Goal: Check status: Check status

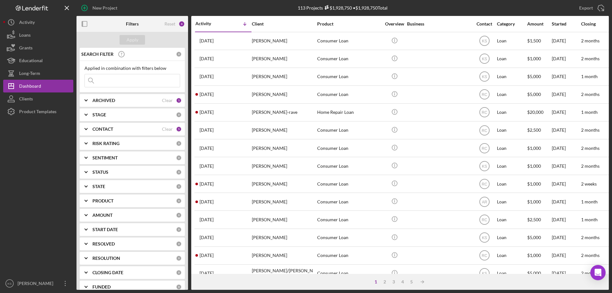
scroll to position [159, 0]
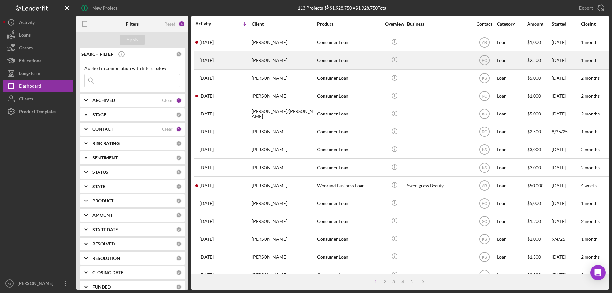
click at [225, 66] on div "[DATE] [PERSON_NAME]" at bounding box center [223, 60] width 56 height 17
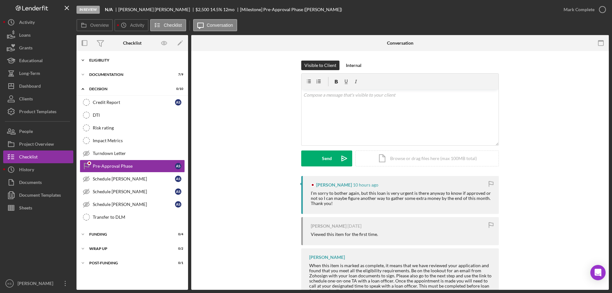
click at [103, 60] on div "Eligiblity" at bounding box center [134, 60] width 91 height 4
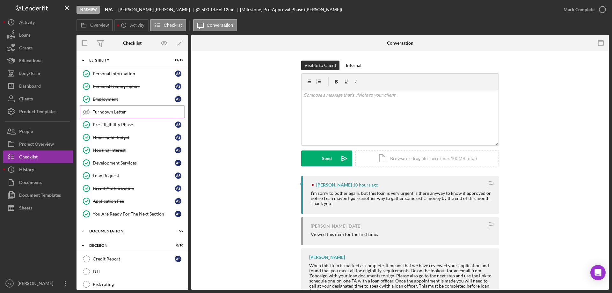
click at [117, 108] on link "Turndown Letter Turndown Letter" at bounding box center [132, 111] width 105 height 13
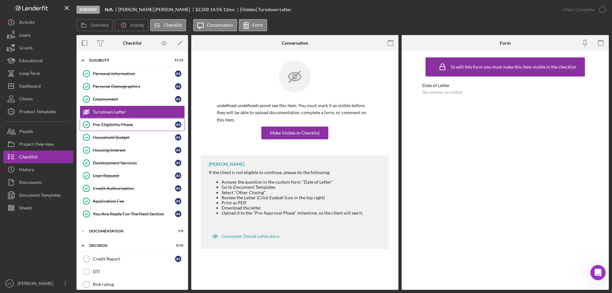
click at [114, 126] on div "Pre-Eligibility Phase" at bounding box center [134, 124] width 82 height 5
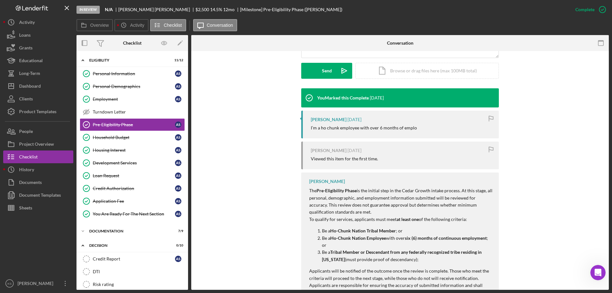
scroll to position [202, 0]
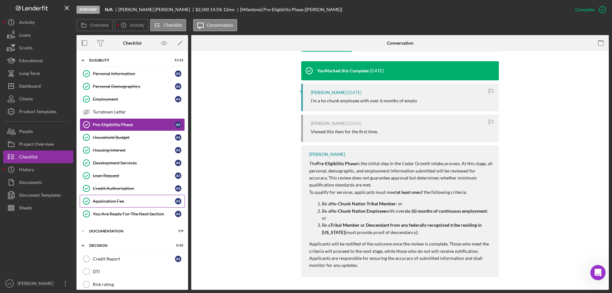
click at [120, 200] on div "Application Fee" at bounding box center [134, 200] width 82 height 5
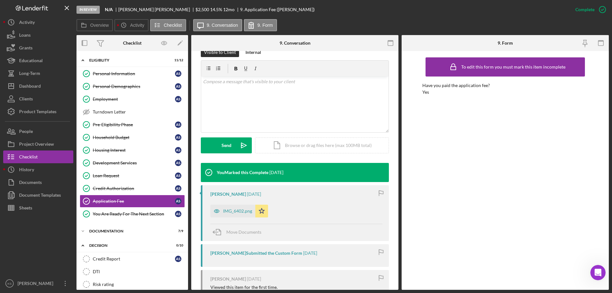
scroll to position [159, 0]
